Goal: Task Accomplishment & Management: Manage account settings

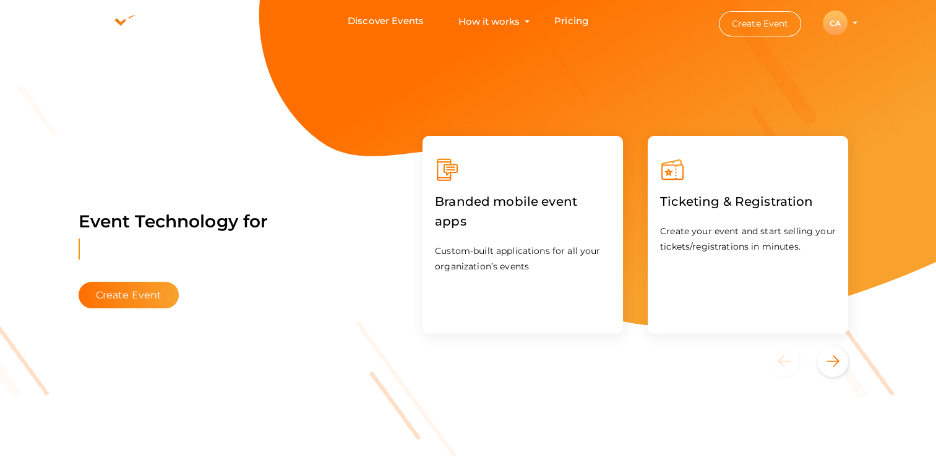
click at [837, 21] on div "CA" at bounding box center [834, 23] width 25 height 25
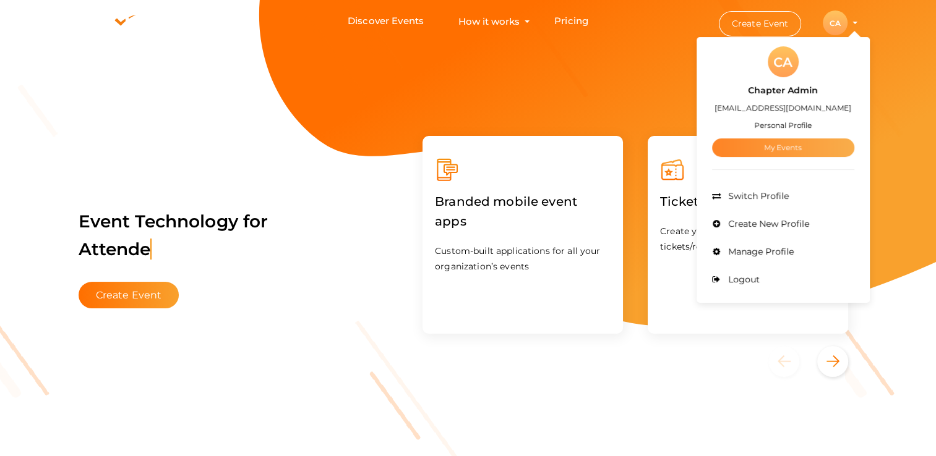
click at [787, 149] on link "My Events" at bounding box center [783, 148] width 142 height 19
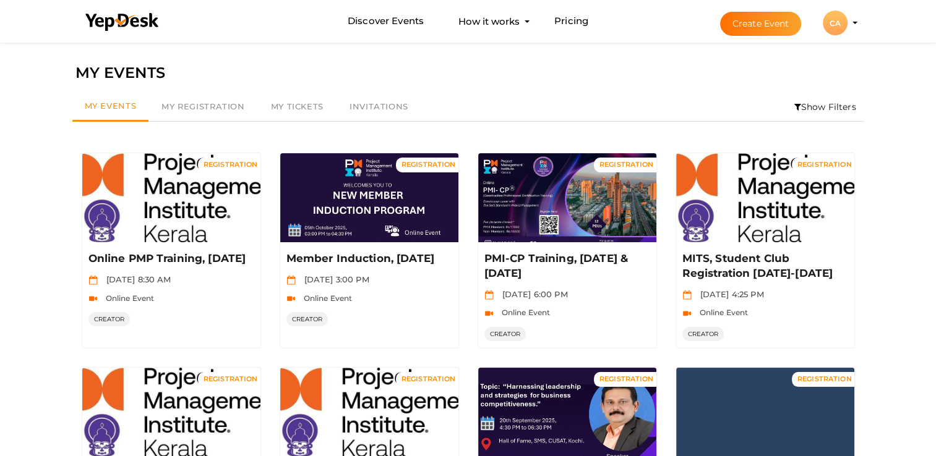
click at [826, 100] on li "Show Filters" at bounding box center [825, 107] width 78 height 28
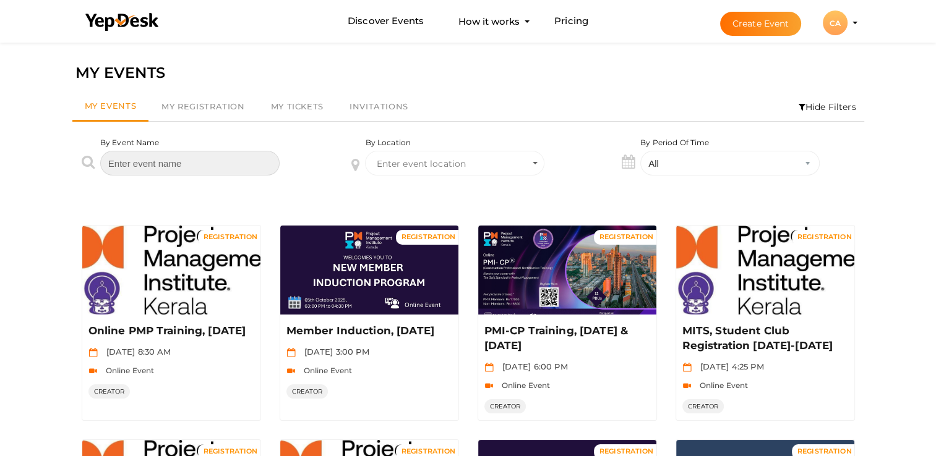
click at [198, 159] on input "text" at bounding box center [189, 163] width 179 height 25
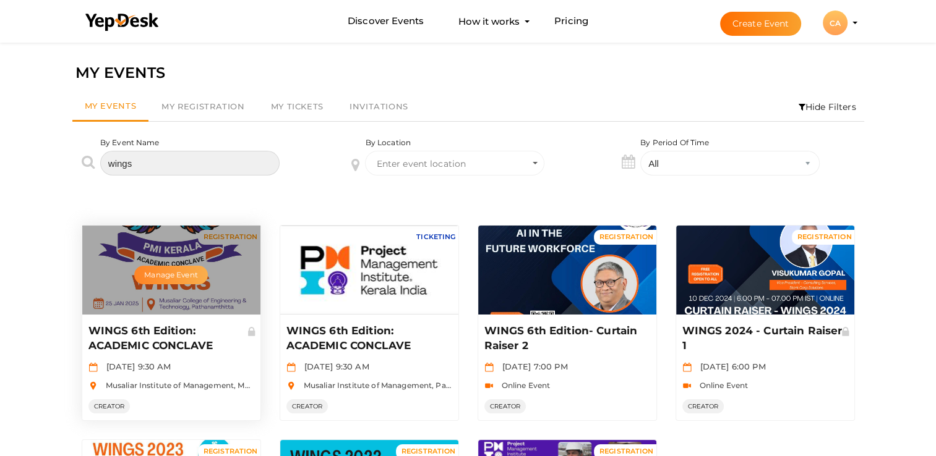
type input "wings"
click at [187, 275] on button "Manage Event" at bounding box center [170, 275] width 73 height 19
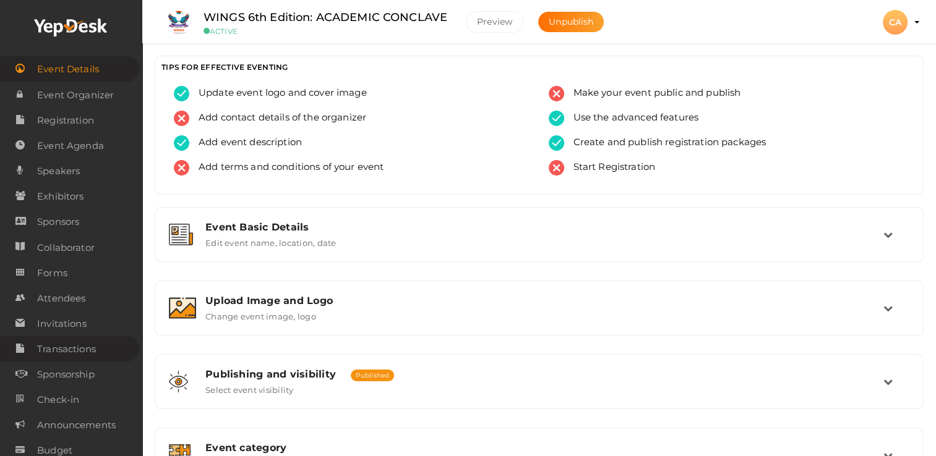
click at [71, 352] on span "Transactions" at bounding box center [66, 349] width 59 height 25
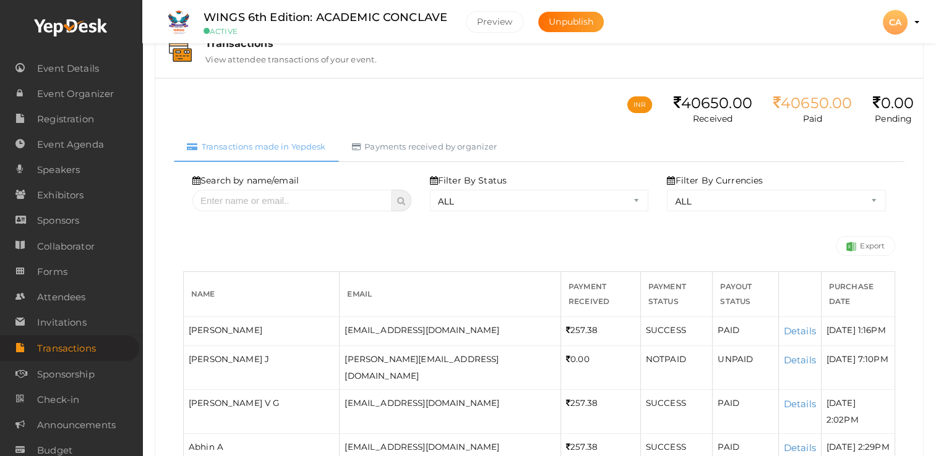
scroll to position [62, 0]
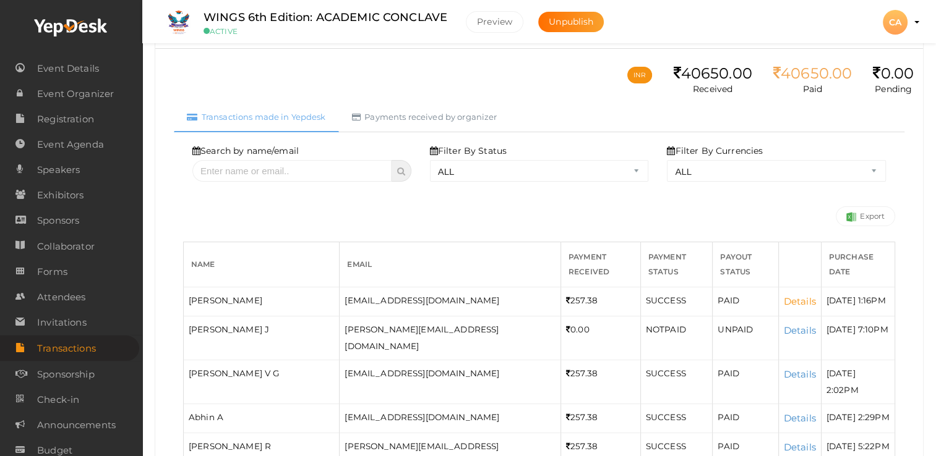
click at [784, 296] on link "Details" at bounding box center [800, 302] width 32 height 12
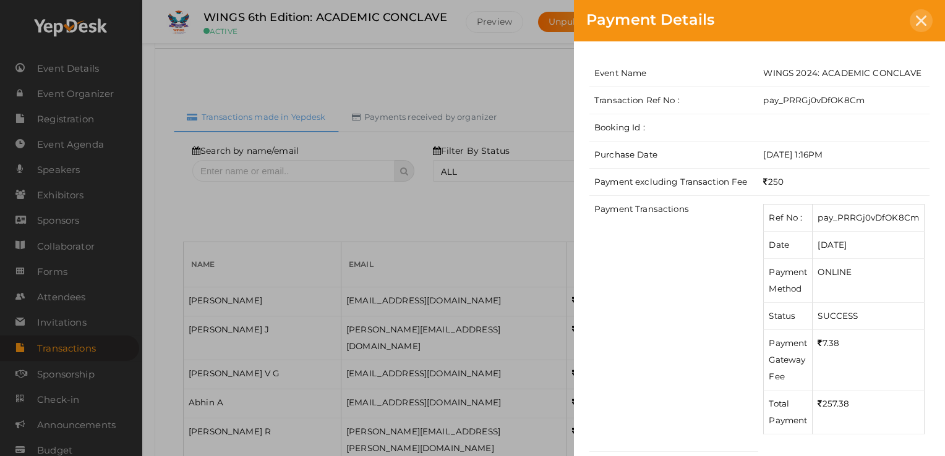
click at [923, 17] on icon at bounding box center [921, 20] width 11 height 11
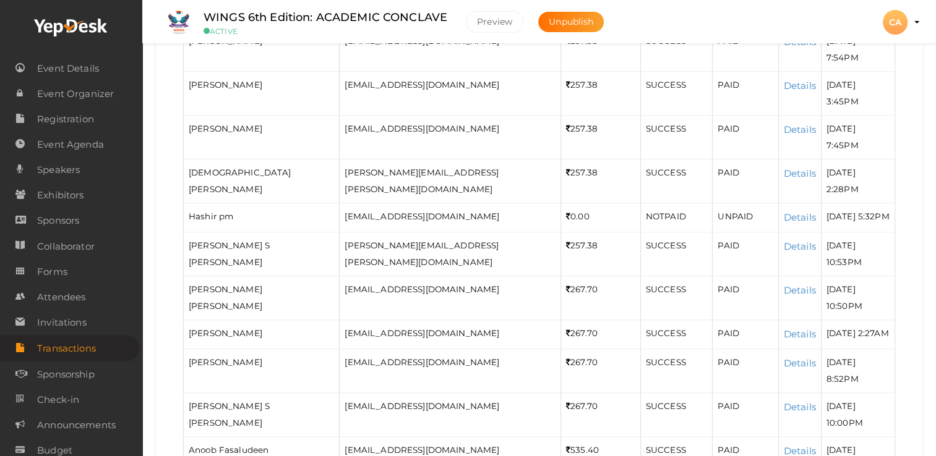
scroll to position [1113, 0]
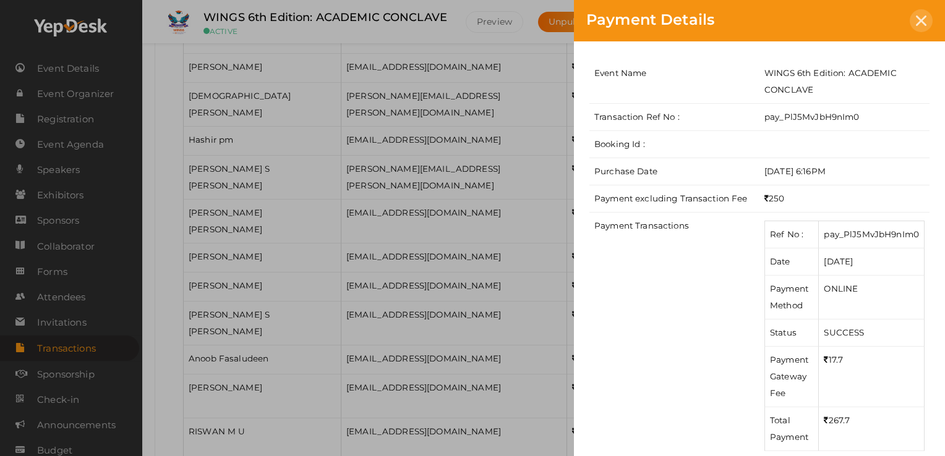
click at [922, 22] on icon at bounding box center [921, 20] width 11 height 11
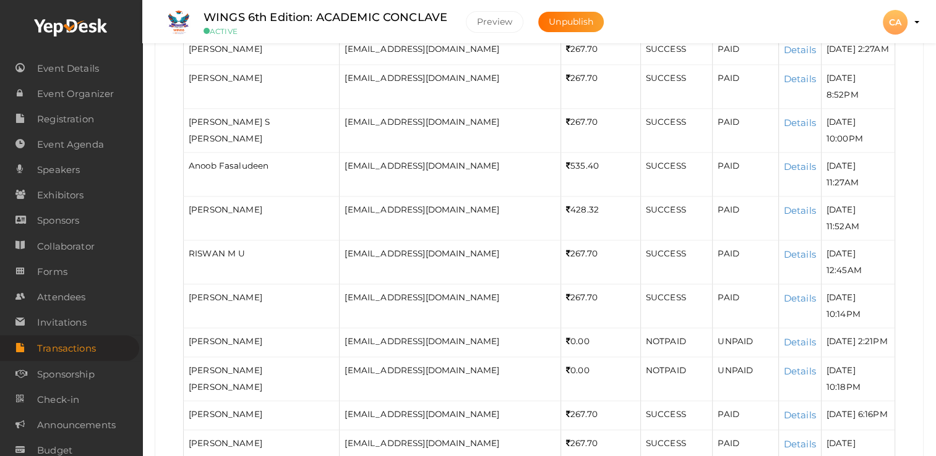
scroll to position [1422, 0]
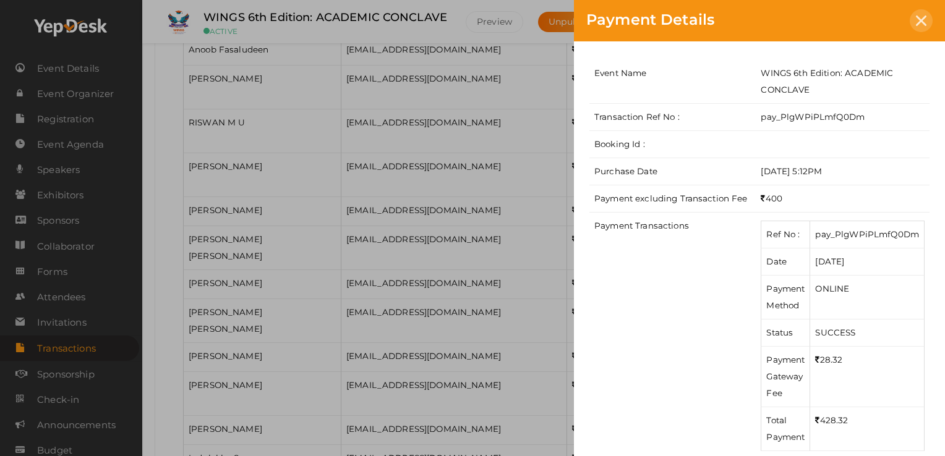
click at [922, 17] on icon at bounding box center [921, 20] width 11 height 11
